Goal: Task Accomplishment & Management: Manage account settings

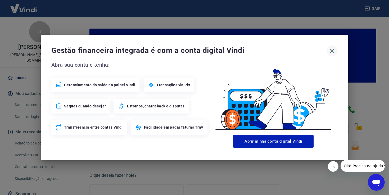
click at [331, 50] on icon "button" at bounding box center [332, 50] width 5 height 5
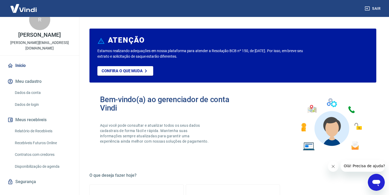
scroll to position [15, 0]
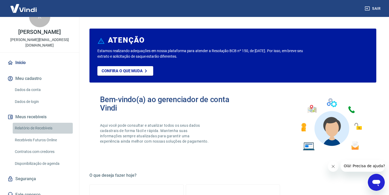
click at [54, 127] on link "Relatório de Recebíveis" at bounding box center [43, 128] width 60 height 11
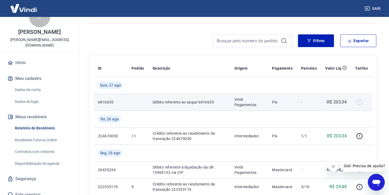
scroll to position [34, 0]
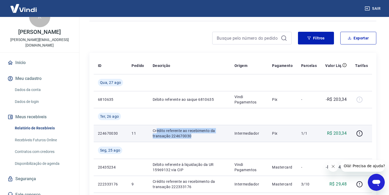
drag, startPoint x: 199, startPoint y: 135, endPoint x: 155, endPoint y: 128, distance: 43.9
click at [155, 128] on p "Crédito referente ao recebimento da transação 224670030" at bounding box center [189, 133] width 73 height 11
click at [158, 131] on p "Crédito referente ao recebimento da transação 224670030" at bounding box center [189, 133] width 73 height 11
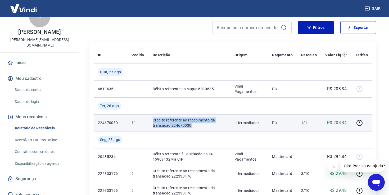
scroll to position [46, 0]
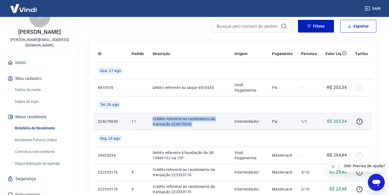
click at [179, 123] on p "Crédito referente ao recebimento da transação 224670030" at bounding box center [189, 121] width 73 height 11
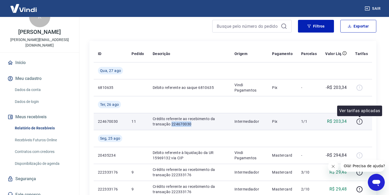
click at [360, 121] on icon "button" at bounding box center [359, 121] width 1 height 2
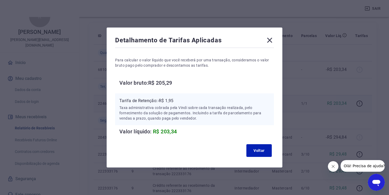
scroll to position [65, 0]
click at [252, 148] on button "Voltar" at bounding box center [259, 150] width 25 height 13
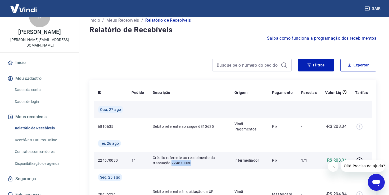
scroll to position [2, 0]
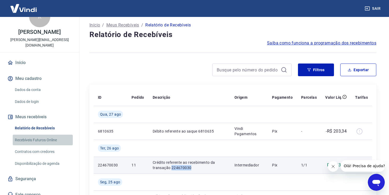
click at [48, 136] on link "Recebíveis Futuros Online" at bounding box center [43, 140] width 60 height 11
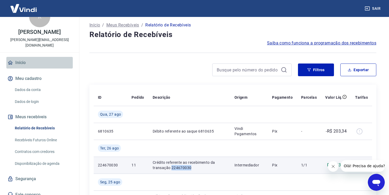
click at [20, 59] on link "Início" at bounding box center [39, 63] width 66 height 12
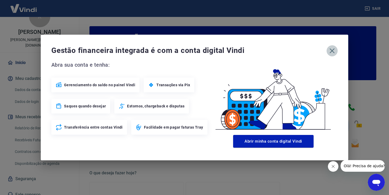
click at [337, 52] on button "button" at bounding box center [332, 50] width 11 height 11
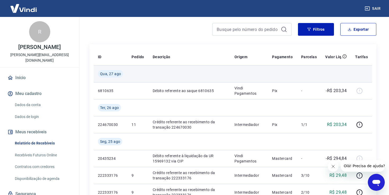
scroll to position [46, 0]
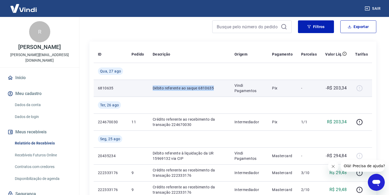
drag, startPoint x: 150, startPoint y: 87, endPoint x: 216, endPoint y: 84, distance: 66.0
click at [216, 85] on td "Débito referente ao saque 6810635" at bounding box center [190, 88] width 82 height 17
click at [203, 87] on p "Débito referente ao saque 6810635" at bounding box center [189, 88] width 73 height 5
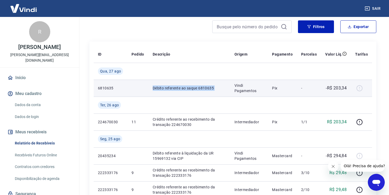
click at [209, 89] on p "Débito referente ao saque 6810635" at bounding box center [189, 88] width 73 height 5
click at [204, 89] on p "Débito referente ao saque 6810635" at bounding box center [189, 88] width 73 height 5
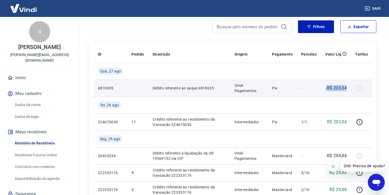
drag, startPoint x: 321, startPoint y: 88, endPoint x: 350, endPoint y: 88, distance: 29.1
click at [350, 88] on tr "6810635 Débito referente ao saque 6810635 Vindi Pagamentos Pix - -R$ 203,34" at bounding box center [233, 88] width 279 height 17
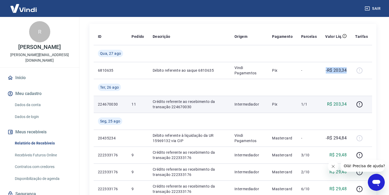
scroll to position [65, 0]
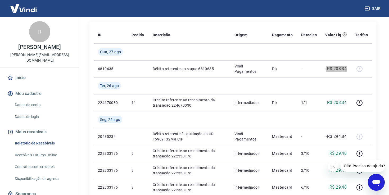
click at [334, 166] on icon "Fechar mensagem da empresa" at bounding box center [333, 166] width 4 height 4
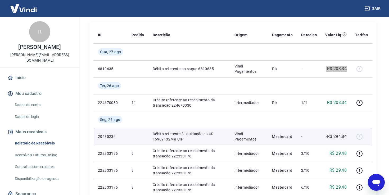
scroll to position [53, 0]
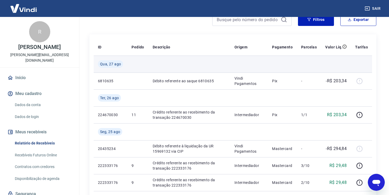
click at [111, 63] on span "Qua, 27 ago" at bounding box center [110, 63] width 21 height 5
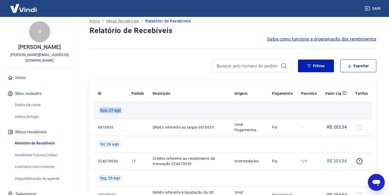
scroll to position [10, 0]
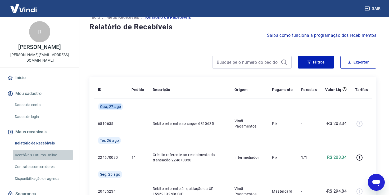
click at [47, 150] on link "Recebíveis Futuros Online" at bounding box center [43, 155] width 60 height 11
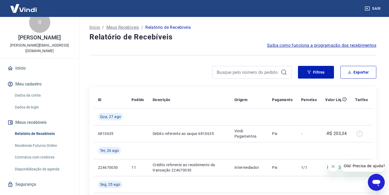
scroll to position [13, 0]
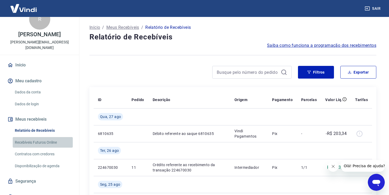
click at [45, 137] on link "Recebíveis Futuros Online" at bounding box center [43, 142] width 60 height 11
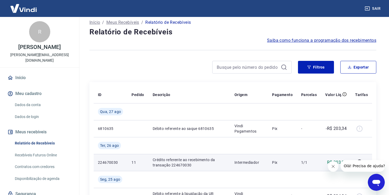
scroll to position [5, 0]
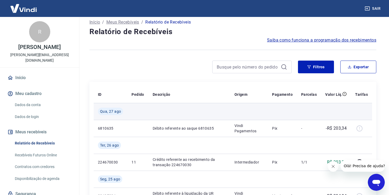
click at [106, 110] on span "Qua, 27 ago" at bounding box center [110, 111] width 21 height 5
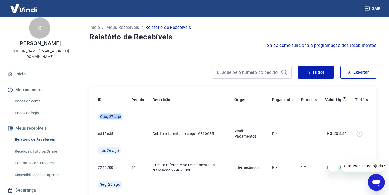
scroll to position [0, 0]
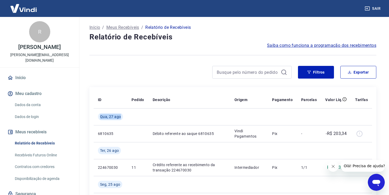
click at [24, 8] on img at bounding box center [23, 8] width 34 height 16
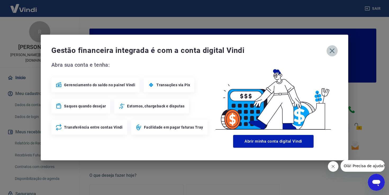
click at [330, 52] on icon "button" at bounding box center [332, 51] width 8 height 8
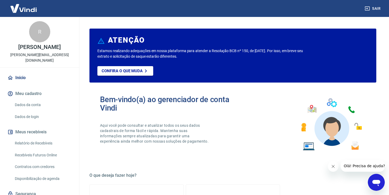
click at [32, 100] on link "Dados da conta" at bounding box center [43, 105] width 60 height 11
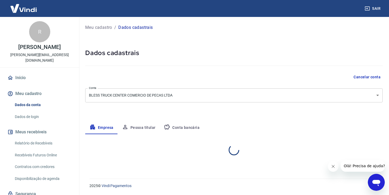
select select "SC"
select select "business"
